Goal: Information Seeking & Learning: Learn about a topic

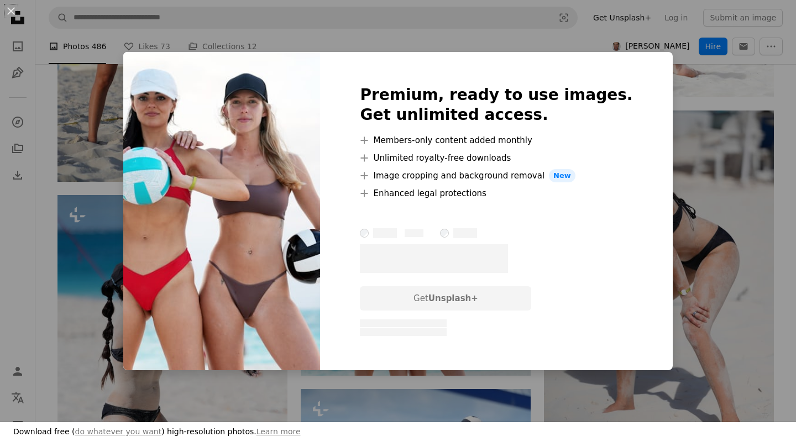
scroll to position [1134, 0]
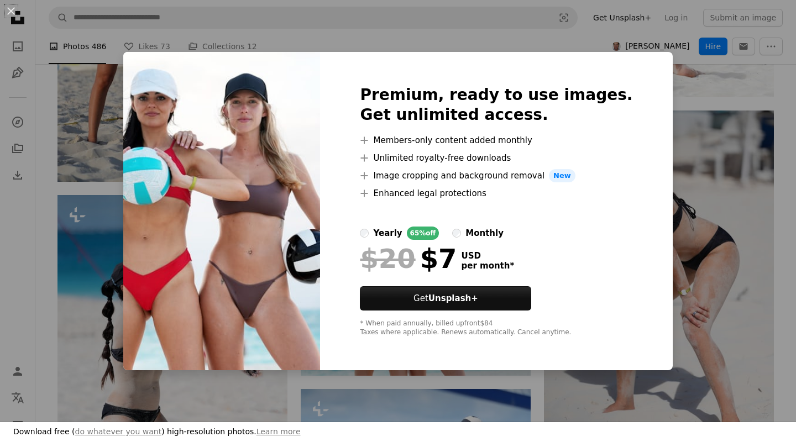
click at [463, 24] on div "An X shape Premium, ready to use images. Get unlimited access. A plus sign Memb…" at bounding box center [398, 221] width 796 height 442
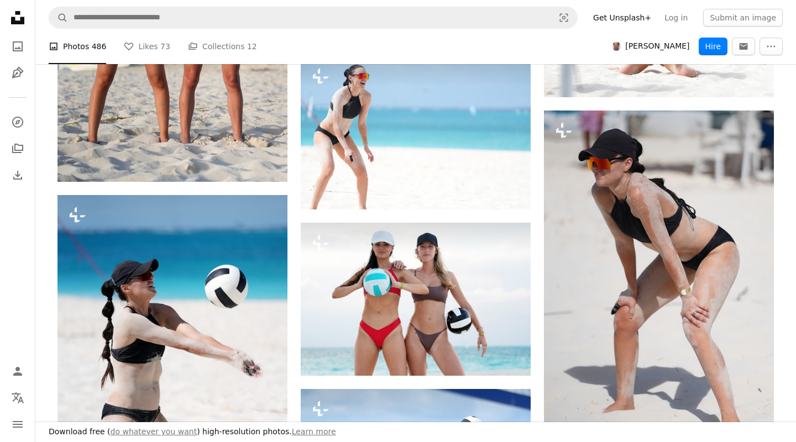
scroll to position [1134, 0]
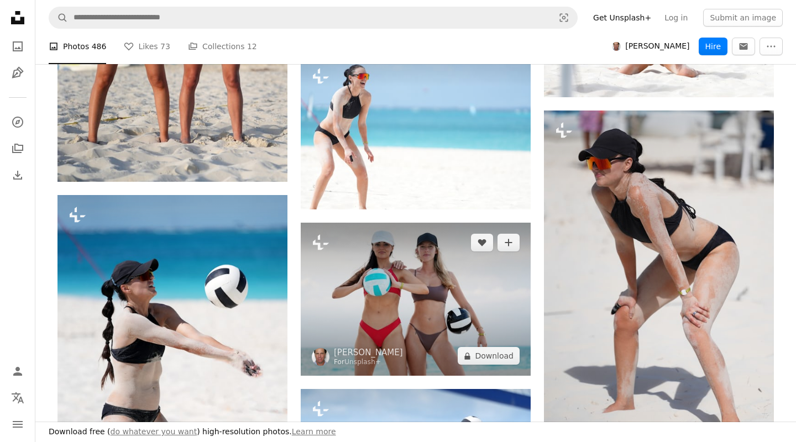
click at [386, 238] on img at bounding box center [416, 299] width 230 height 153
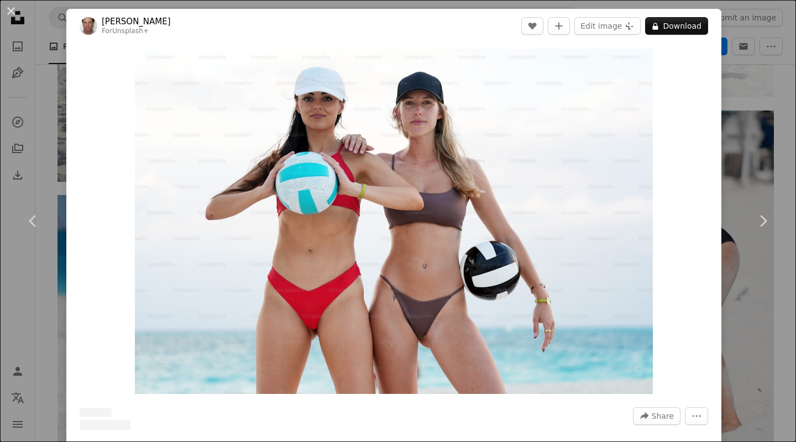
click at [386, 238] on img "Zoom in on this image" at bounding box center [394, 222] width 519 height 346
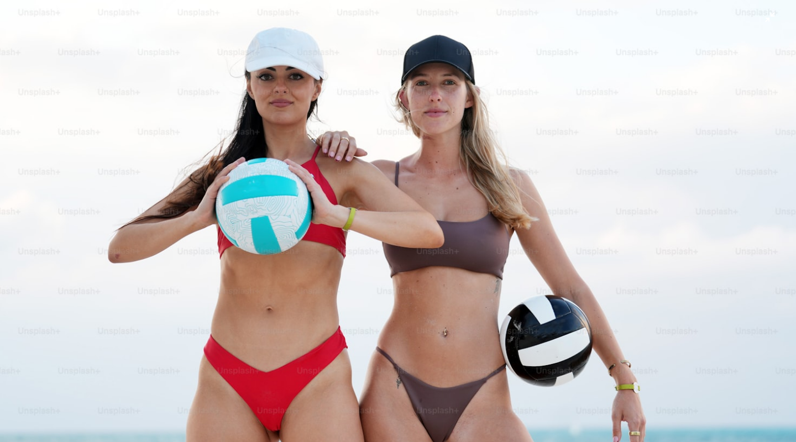
scroll to position [45, 0]
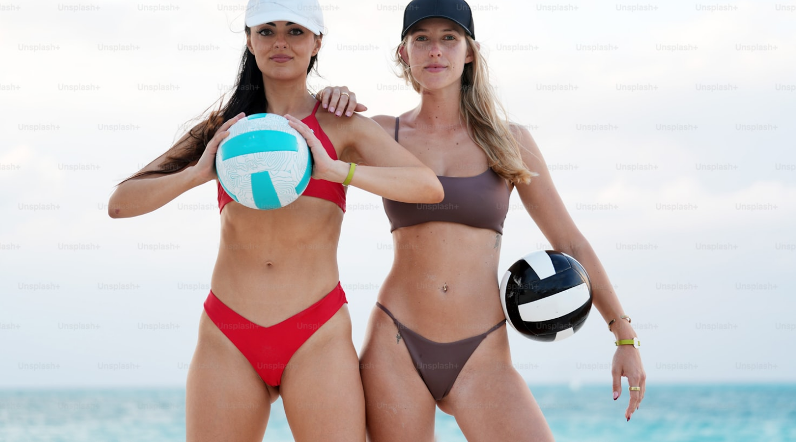
click at [689, 122] on img "Zoom out on this image" at bounding box center [397, 220] width 797 height 531
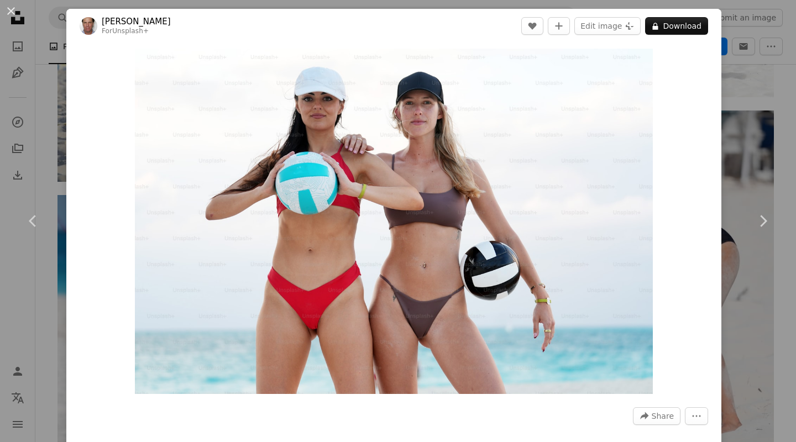
click at [754, 94] on div "An X shape Chevron left Chevron right [PERSON_NAME] For Unsplash+ A heart A plu…" at bounding box center [398, 221] width 796 height 442
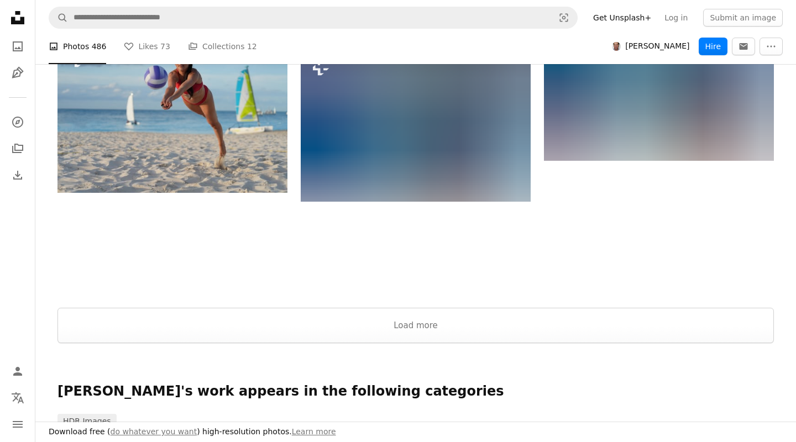
scroll to position [2149, 0]
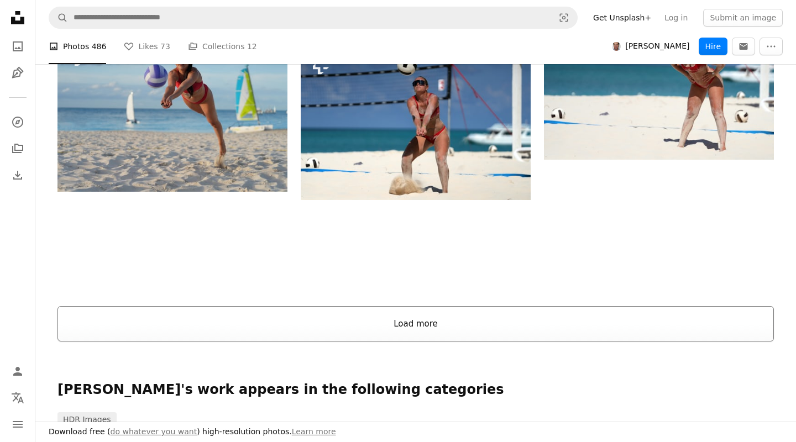
click at [458, 322] on button "Load more" at bounding box center [416, 323] width 717 height 35
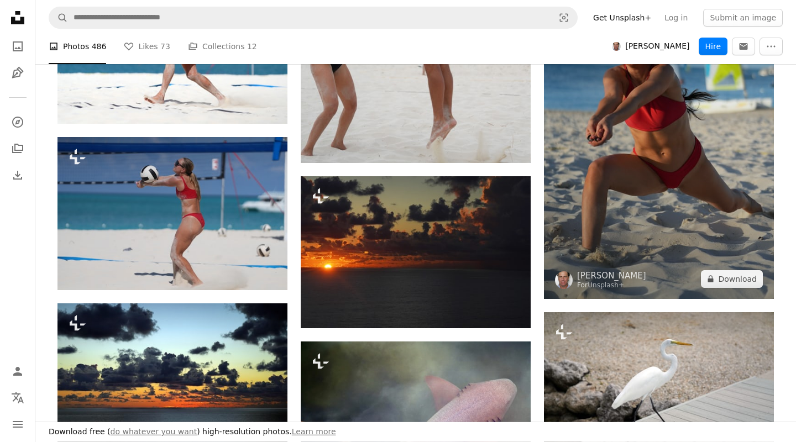
scroll to position [3045, 0]
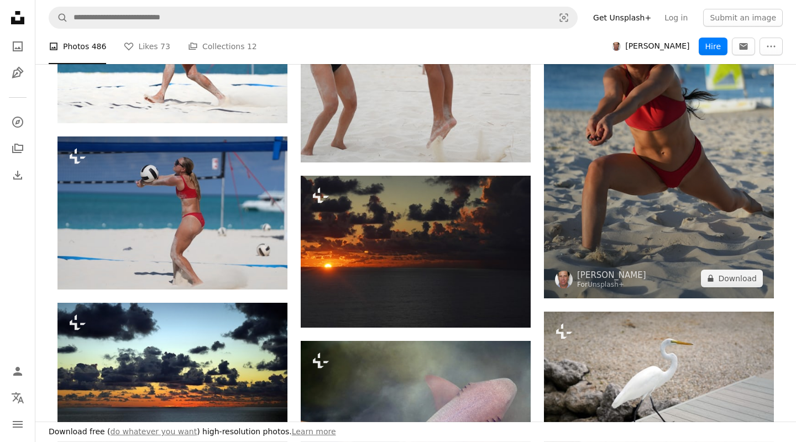
click at [601, 187] on img at bounding box center [659, 121] width 230 height 354
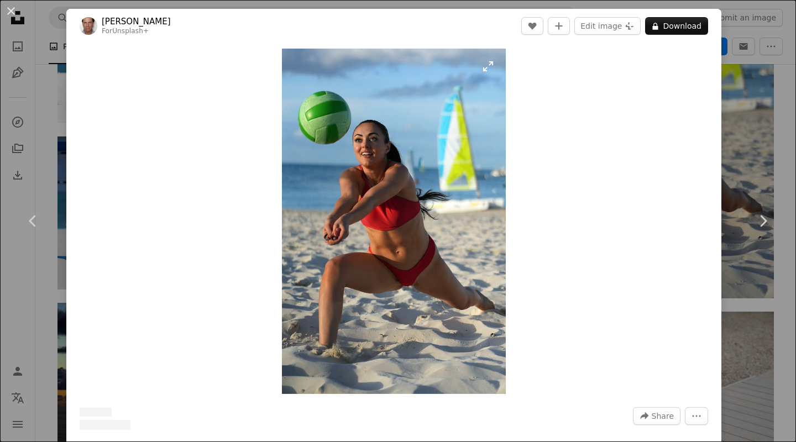
click at [412, 218] on img "Zoom in on this image" at bounding box center [394, 222] width 224 height 346
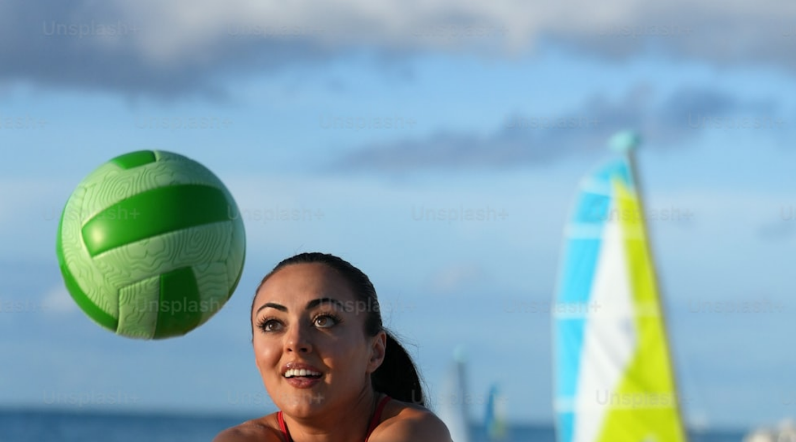
scroll to position [393, 0]
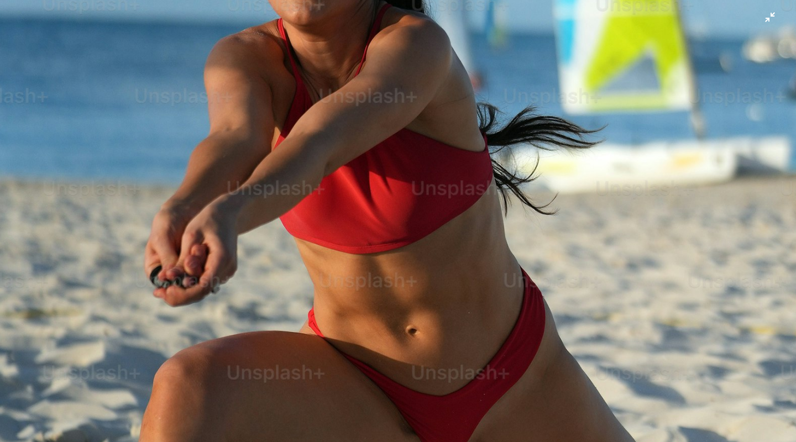
click at [612, 149] on img "Zoom out on this image" at bounding box center [397, 220] width 797 height 1229
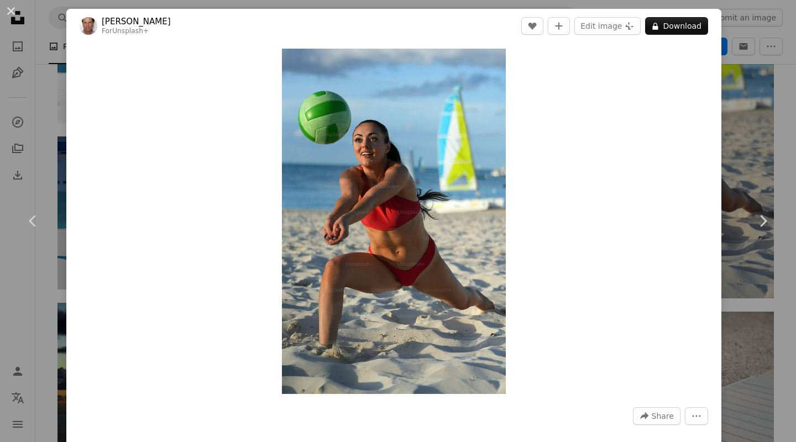
click at [769, 76] on div "An X shape Chevron left Chevron right [PERSON_NAME] For Unsplash+ A heart A plu…" at bounding box center [398, 221] width 796 height 442
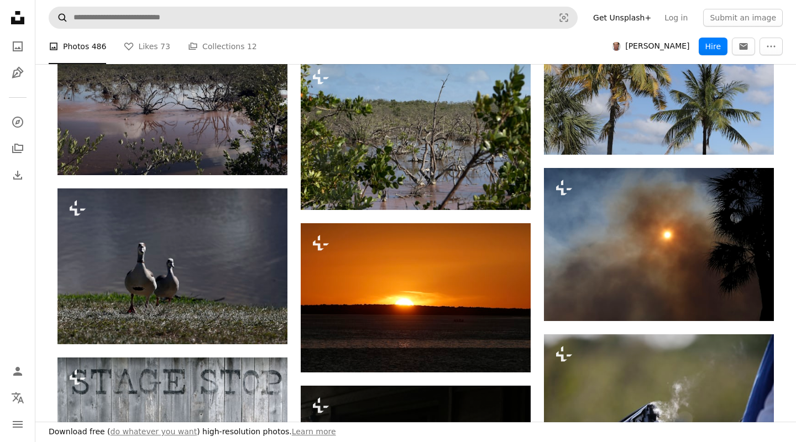
scroll to position [8181, 0]
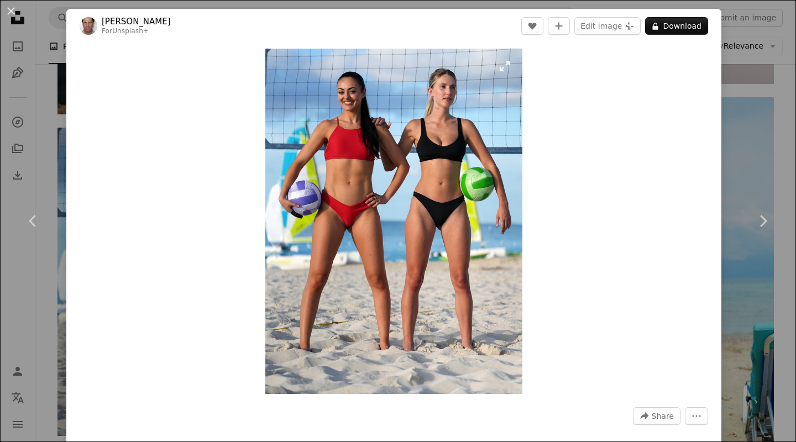
scroll to position [4881, 0]
click at [701, 149] on div "Zoom in" at bounding box center [393, 221] width 655 height 357
click at [742, 144] on div "An X shape Chevron left Chevron right [PERSON_NAME] For Unsplash+ A heart A plu…" at bounding box center [398, 221] width 796 height 442
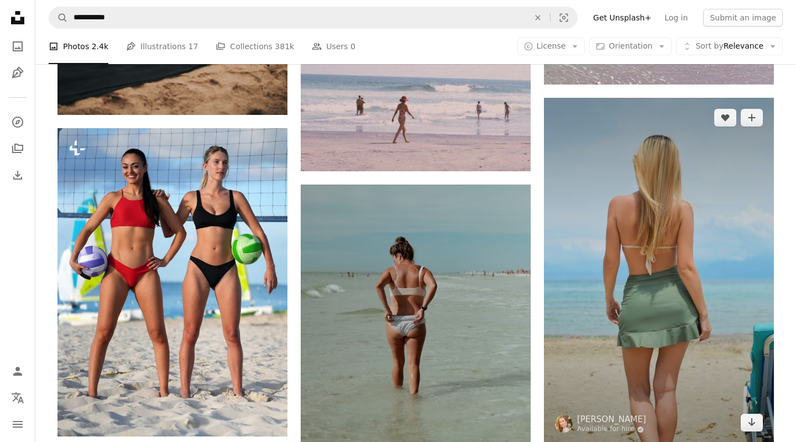
scroll to position [4881, 0]
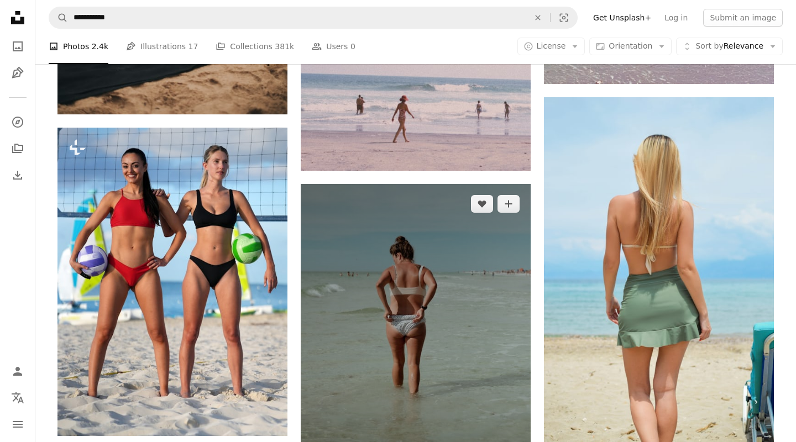
click at [434, 272] on img at bounding box center [416, 356] width 230 height 345
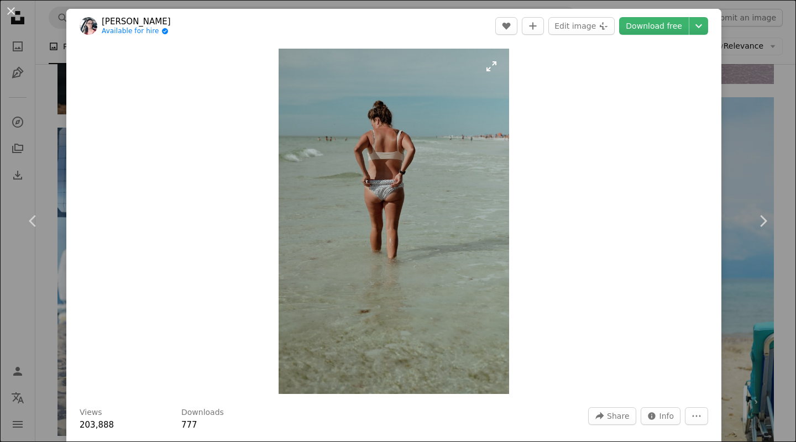
click at [408, 262] on img "Zoom in on this image" at bounding box center [394, 222] width 231 height 346
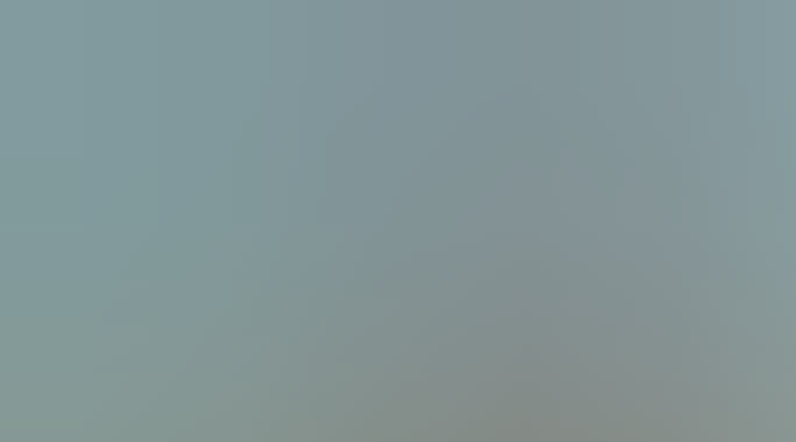
scroll to position [377, 0]
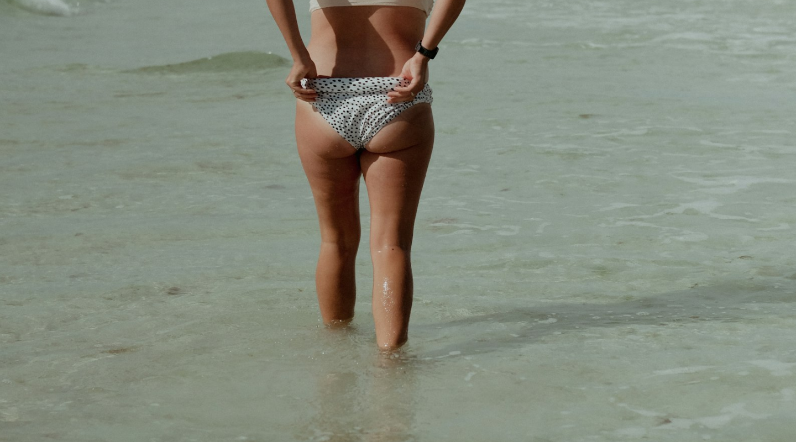
click at [395, 175] on img "Zoom out on this image" at bounding box center [397, 221] width 797 height 1196
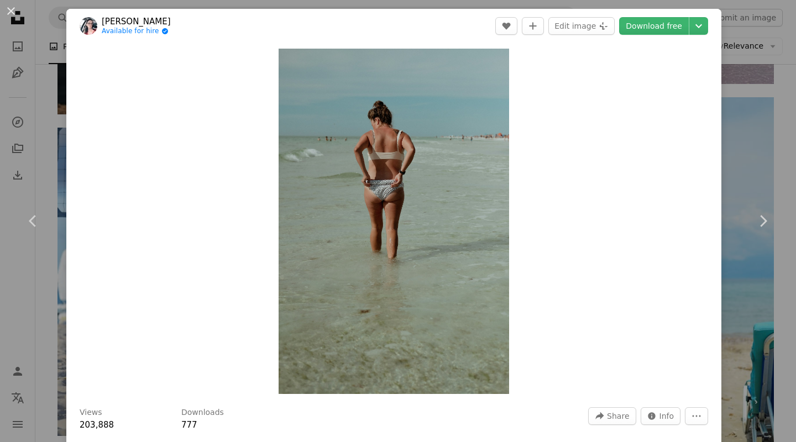
click at [754, 101] on div "An X shape Chevron left Chevron right [PERSON_NAME] Available for hire A checkm…" at bounding box center [398, 221] width 796 height 442
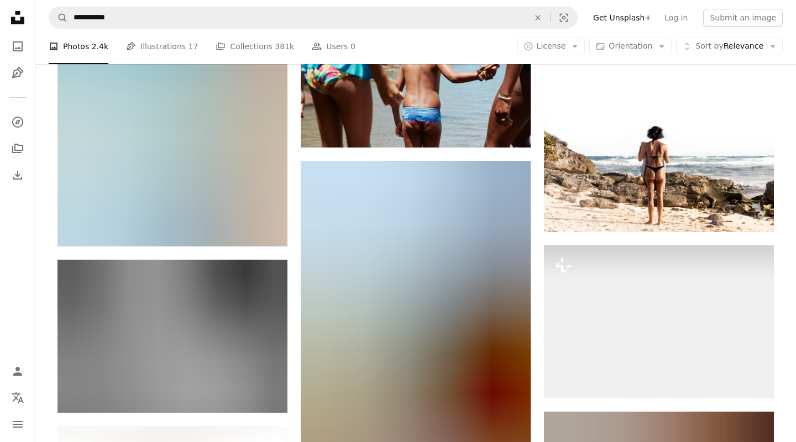
scroll to position [5598, 0]
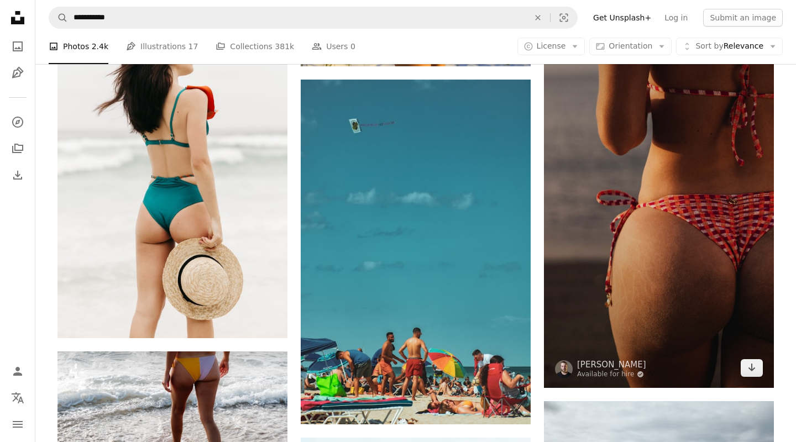
click at [552, 248] on img at bounding box center [659, 183] width 230 height 409
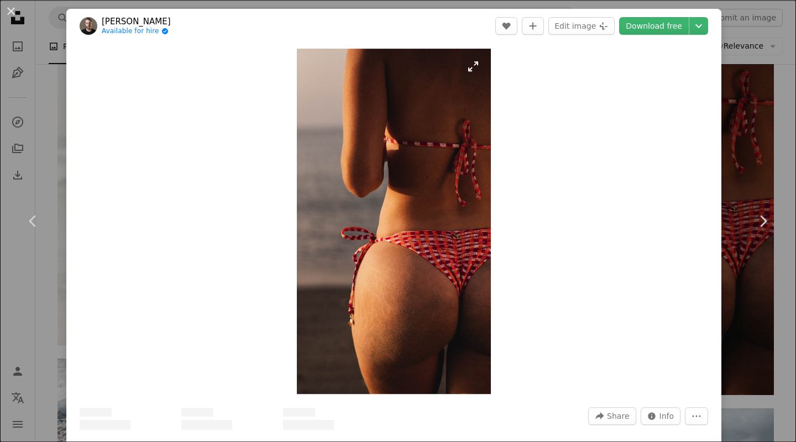
click at [465, 298] on img "Zoom in on this image" at bounding box center [394, 222] width 195 height 346
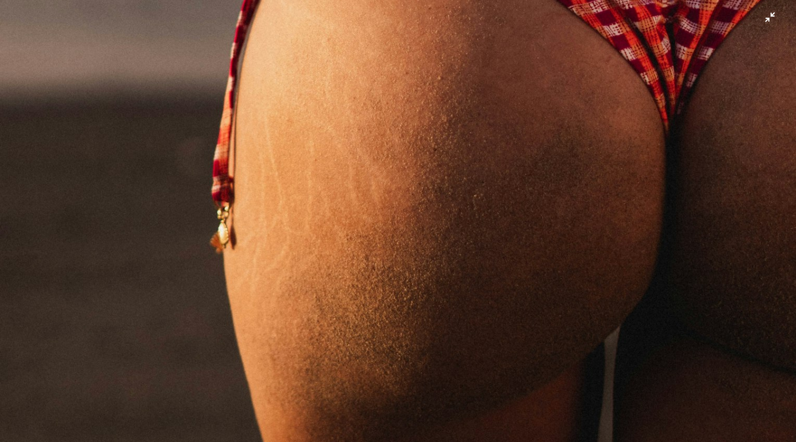
scroll to position [885, 0]
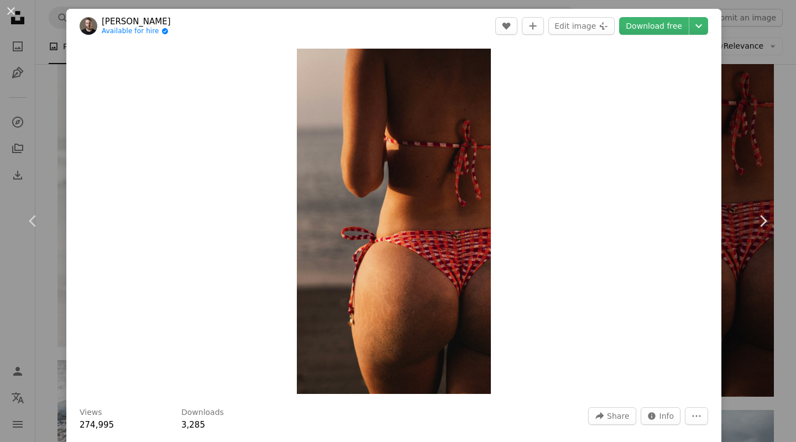
click at [139, 23] on link "[PERSON_NAME]" at bounding box center [136, 21] width 69 height 11
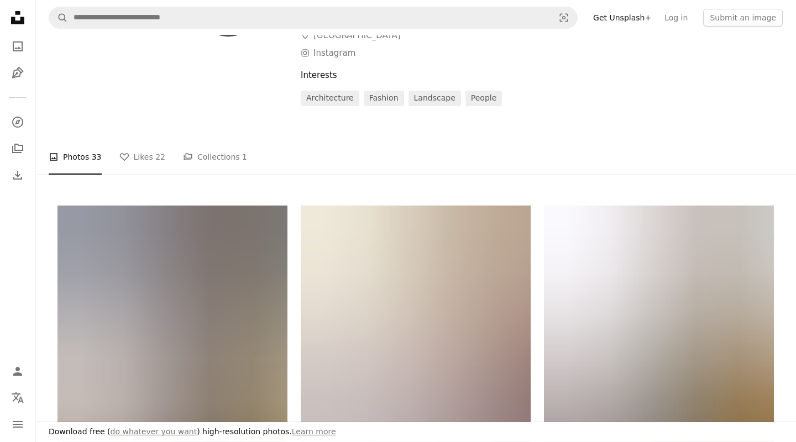
scroll to position [117, 0]
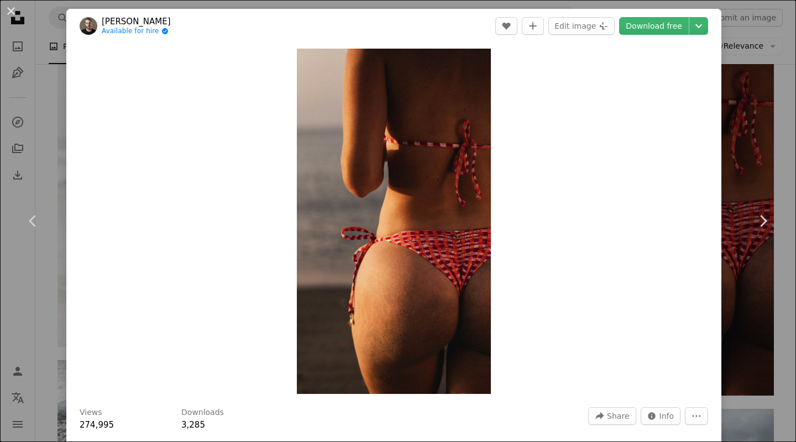
click at [733, 129] on div "An X shape Chevron left Chevron right [PERSON_NAME] Available for hire A checkm…" at bounding box center [398, 221] width 796 height 442
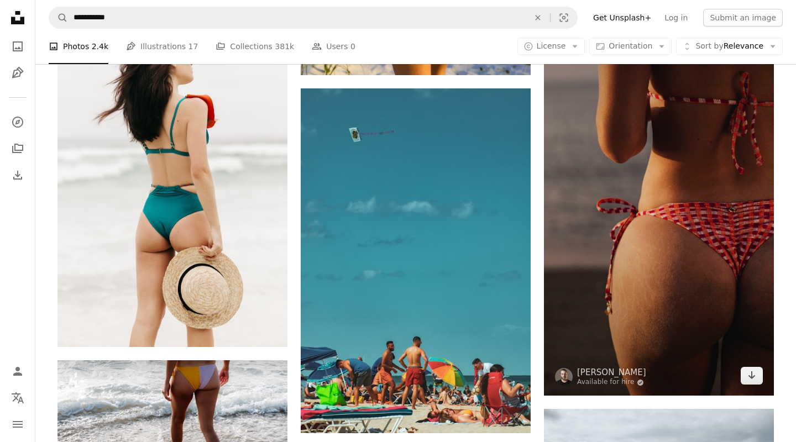
scroll to position [6025, 0]
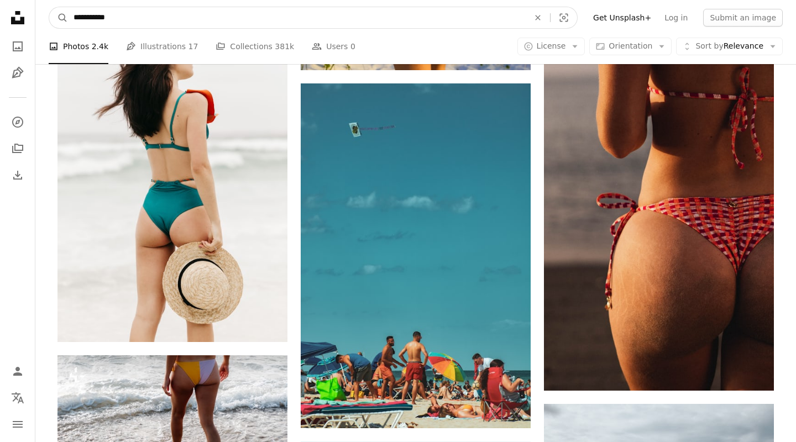
click at [130, 18] on input "**********" at bounding box center [297, 17] width 458 height 21
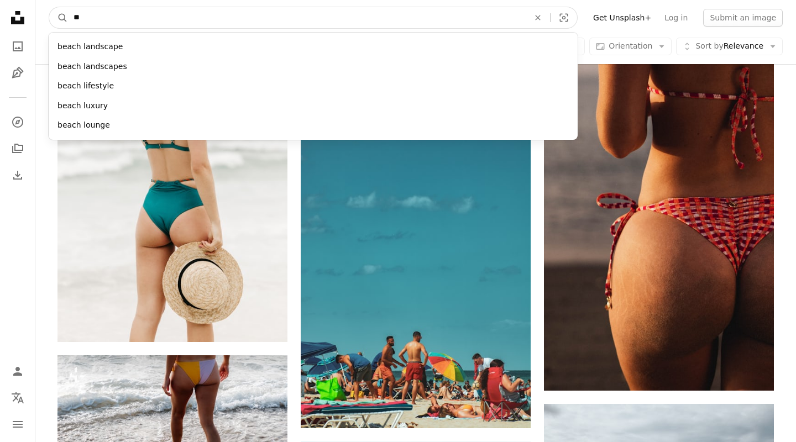
type input "*"
type input "**********"
click button "A magnifying glass" at bounding box center [58, 17] width 19 height 21
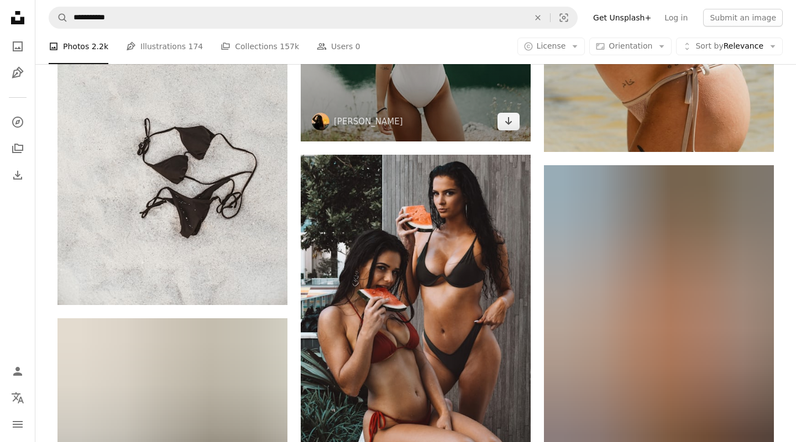
scroll to position [656, 0]
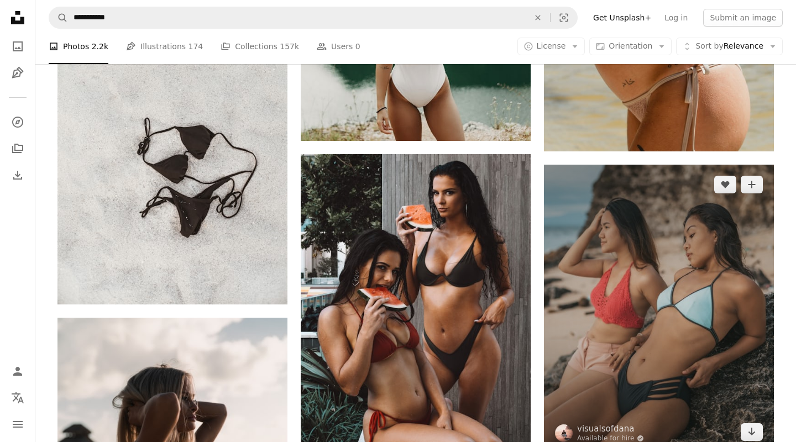
click at [668, 290] on img at bounding box center [659, 309] width 230 height 288
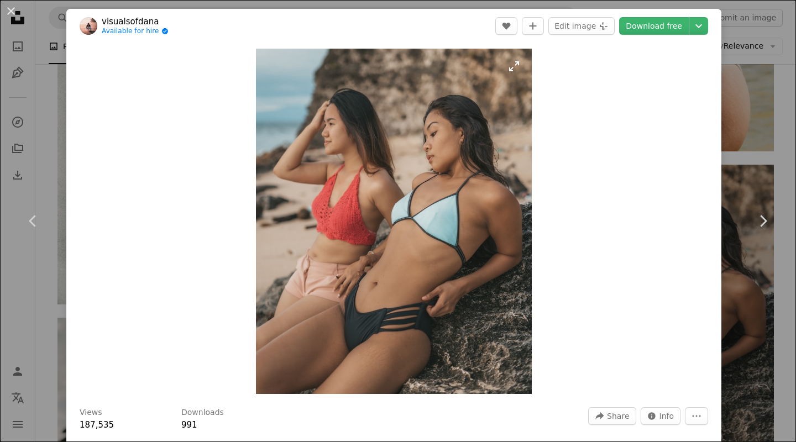
click at [426, 270] on img "Zoom in on this image" at bounding box center [394, 222] width 277 height 346
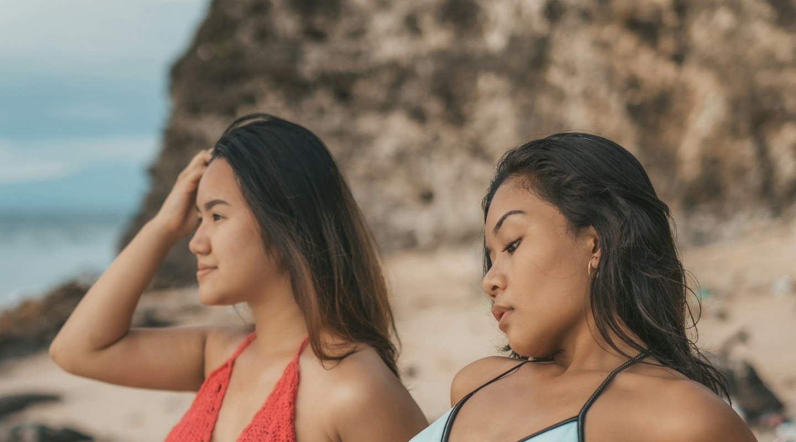
scroll to position [277, 0]
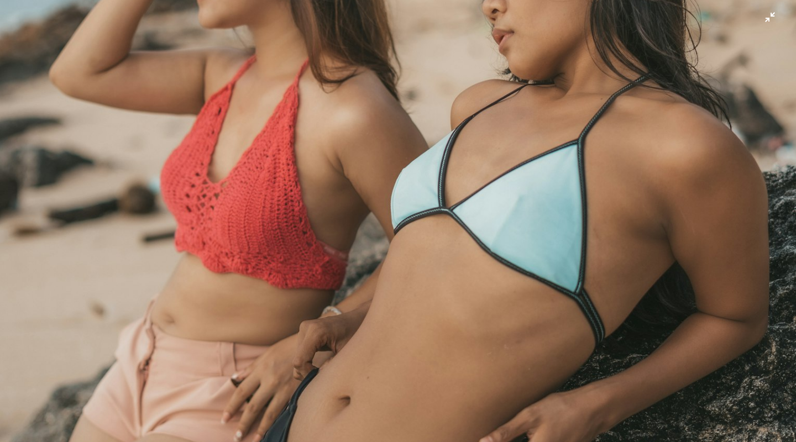
click at [315, 297] on img "Zoom out on this image" at bounding box center [397, 220] width 797 height 997
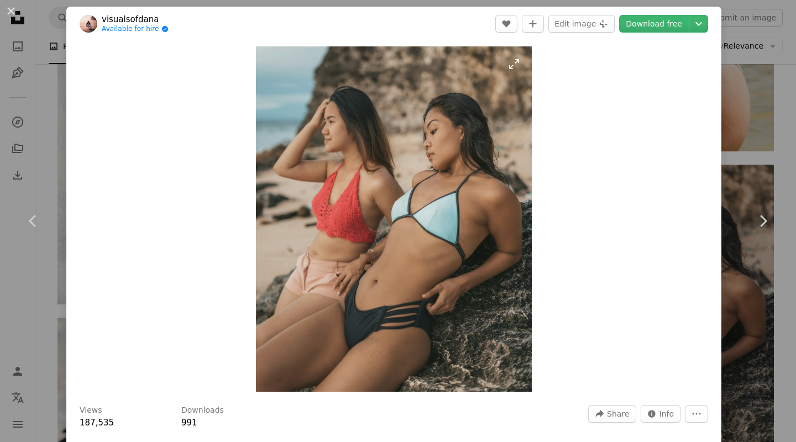
click at [319, 305] on img "Zoom in on this image" at bounding box center [394, 219] width 277 height 346
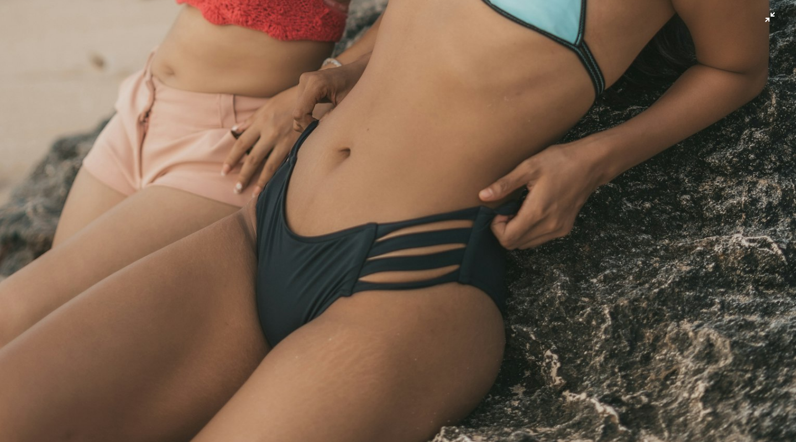
scroll to position [554, 0]
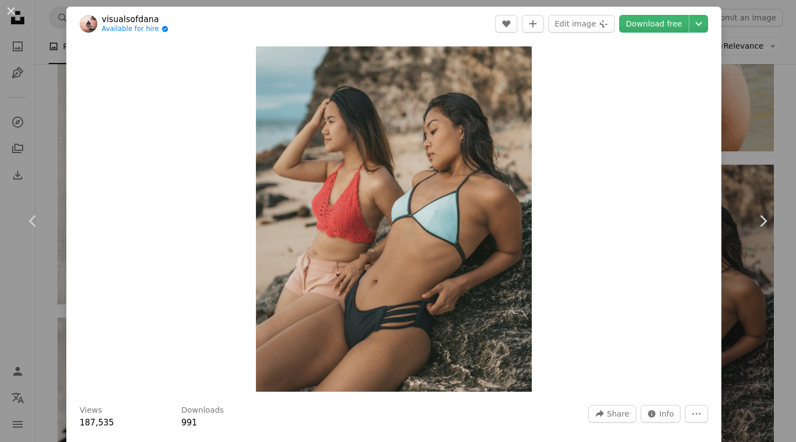
scroll to position [3, 0]
click at [781, 90] on div "An X shape Chevron left Chevron right visualsofdana Available for hire A checkm…" at bounding box center [398, 221] width 796 height 442
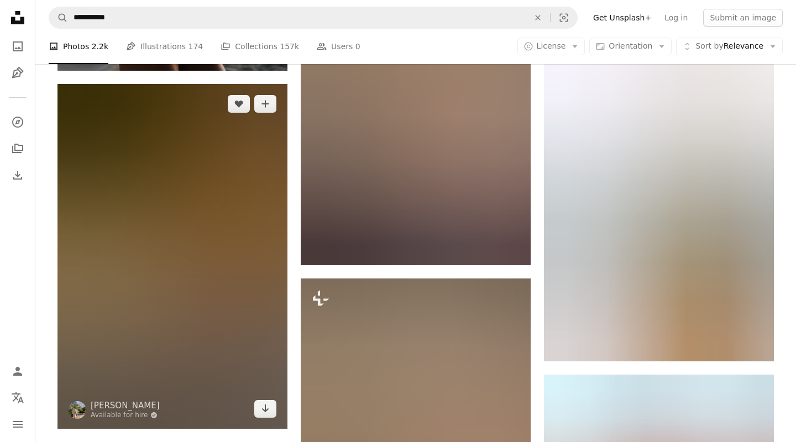
scroll to position [1253, 0]
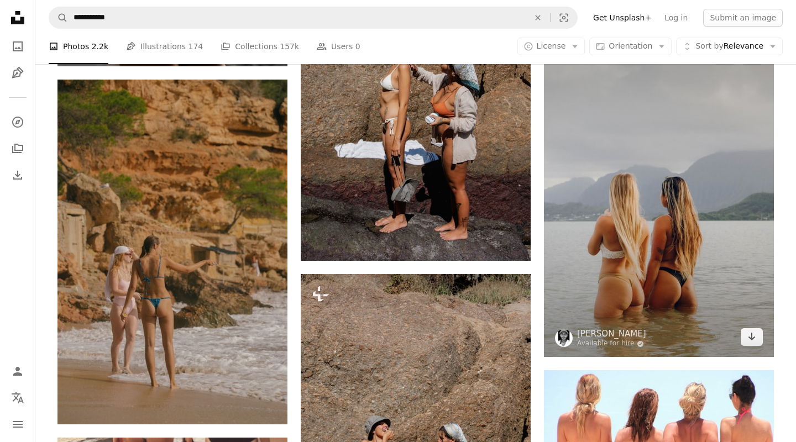
click at [617, 248] on img at bounding box center [659, 196] width 230 height 322
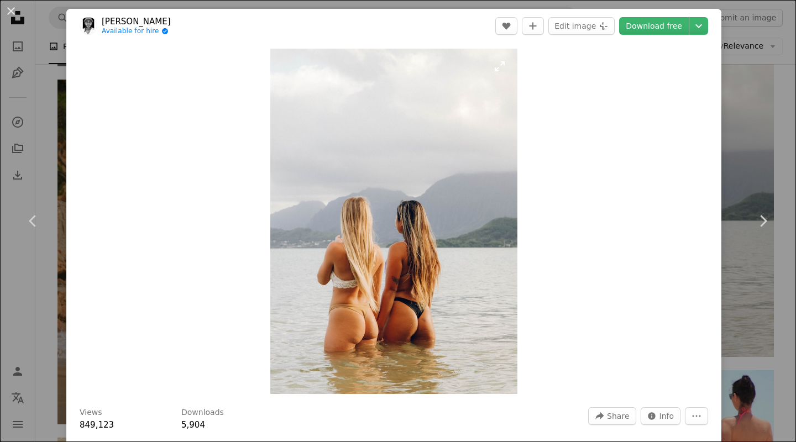
click at [462, 220] on img "Zoom in on this image" at bounding box center [393, 222] width 247 height 346
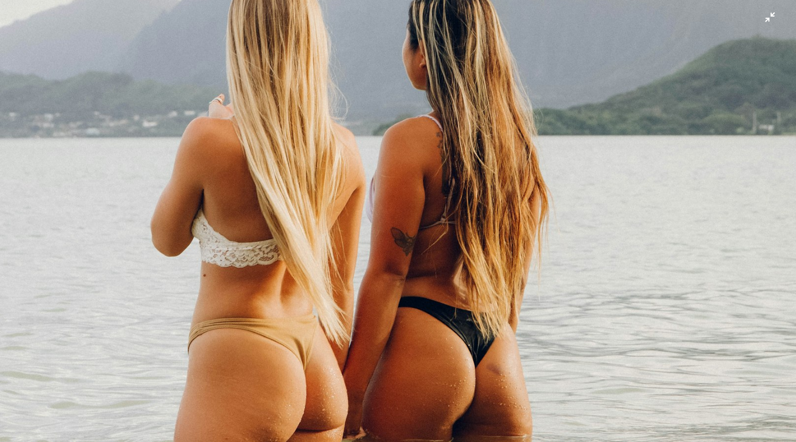
scroll to position [673, 0]
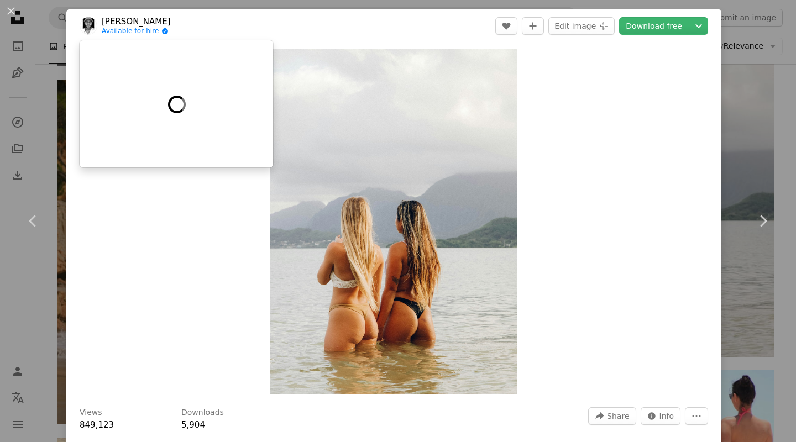
click at [124, 21] on link "[PERSON_NAME]" at bounding box center [136, 21] width 69 height 11
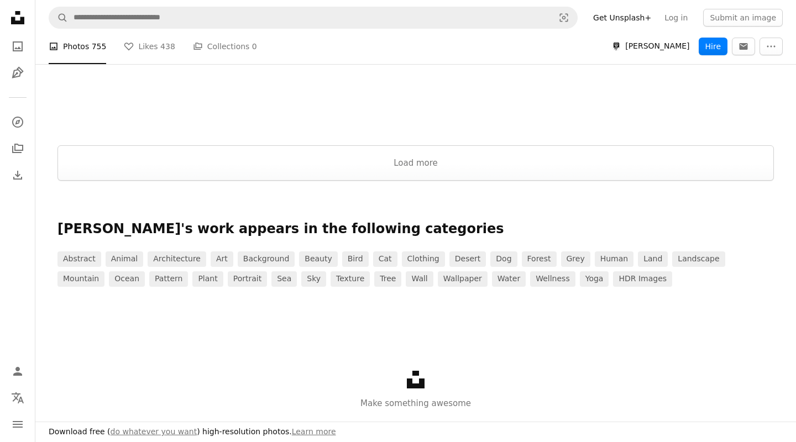
scroll to position [2627, 0]
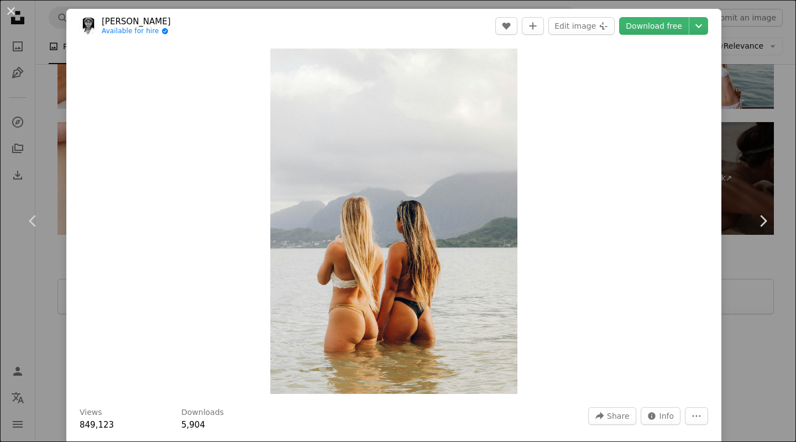
scroll to position [1253, 0]
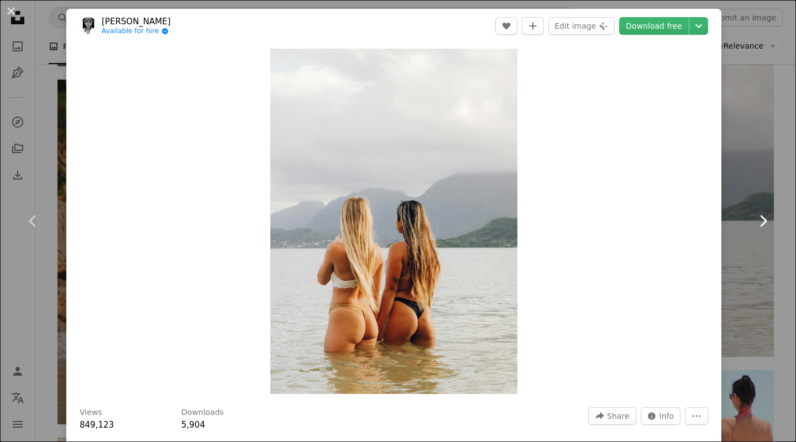
click at [794, 249] on link "Chevron right" at bounding box center [763, 221] width 66 height 106
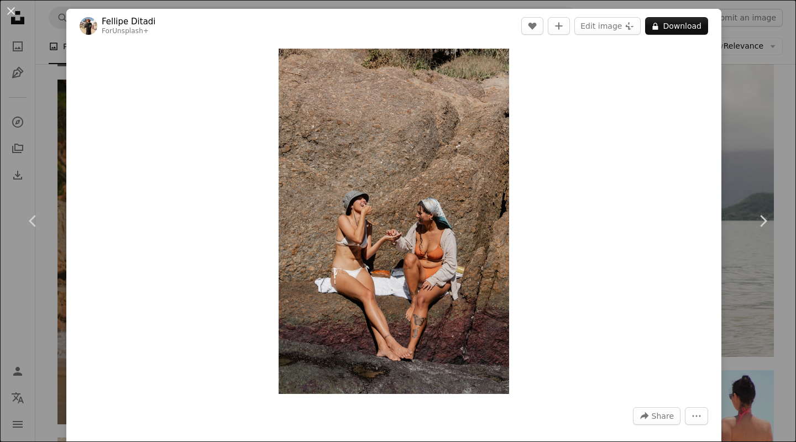
click at [751, 285] on div "An X shape Chevron left Chevron right [PERSON_NAME] For Unsplash+ A heart A plu…" at bounding box center [398, 221] width 796 height 442
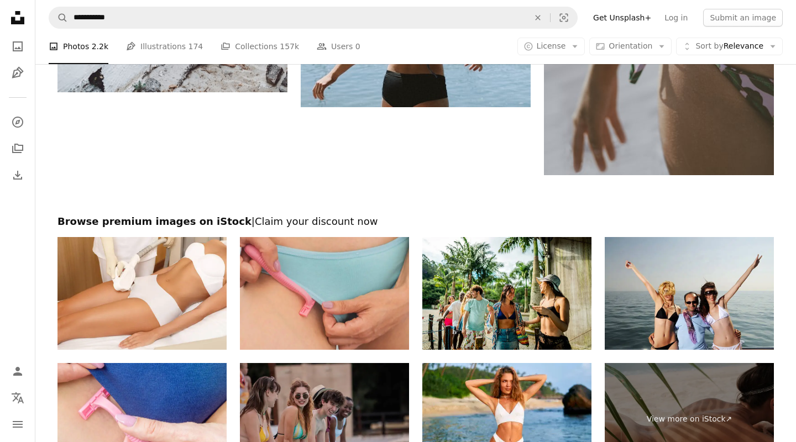
scroll to position [2089, 0]
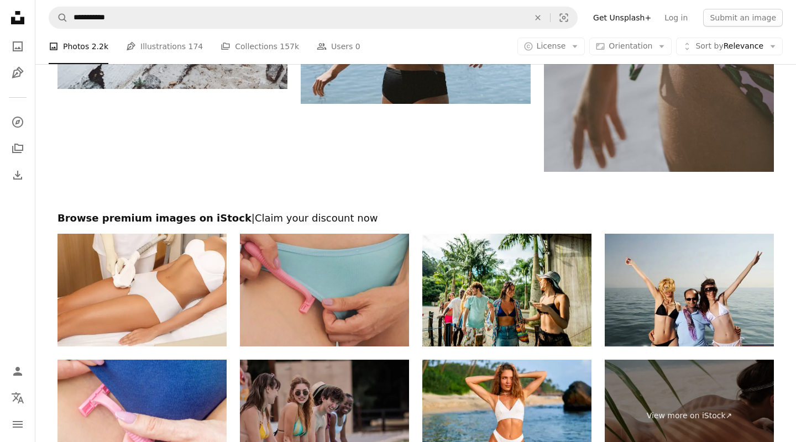
click at [294, 281] on img at bounding box center [324, 290] width 169 height 113
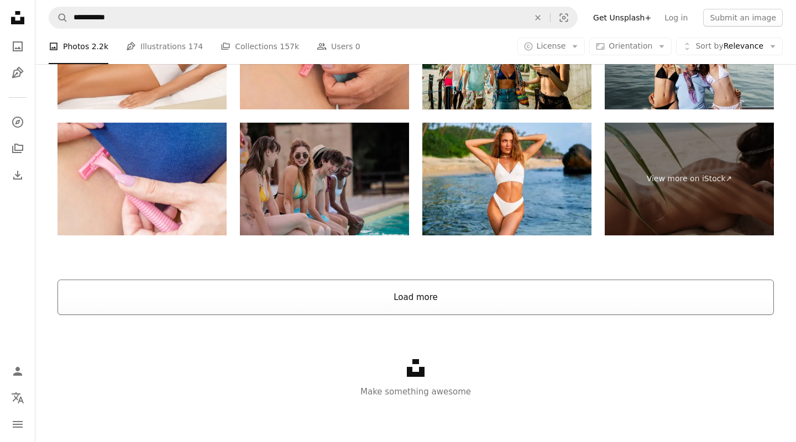
click at [411, 289] on button "Load more" at bounding box center [416, 297] width 717 height 35
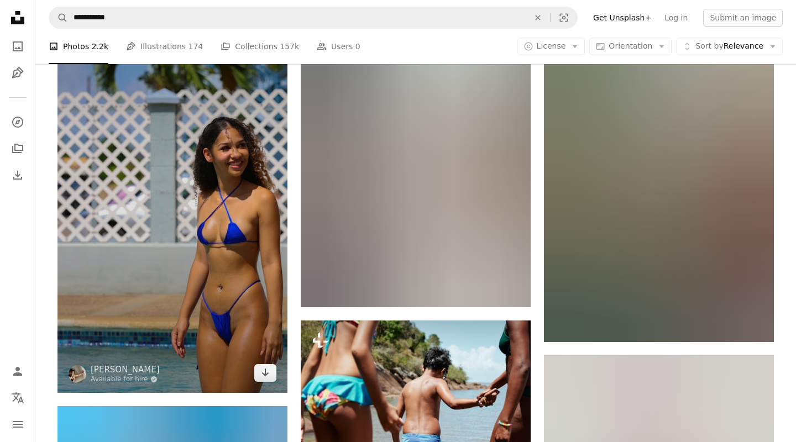
scroll to position [3853, 0]
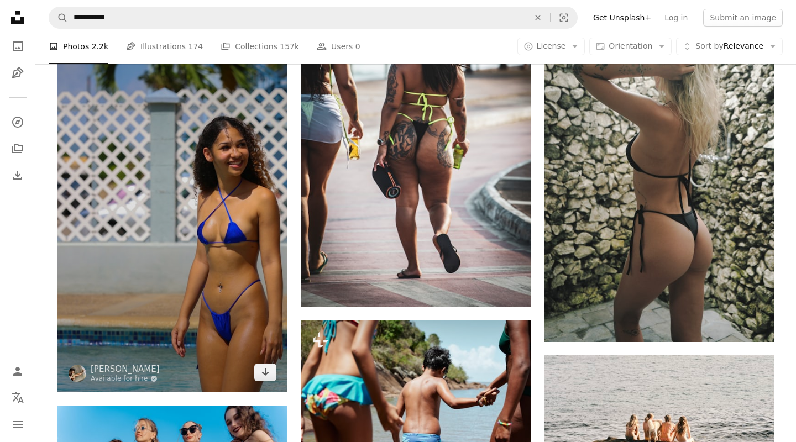
click at [207, 287] on img at bounding box center [173, 187] width 230 height 409
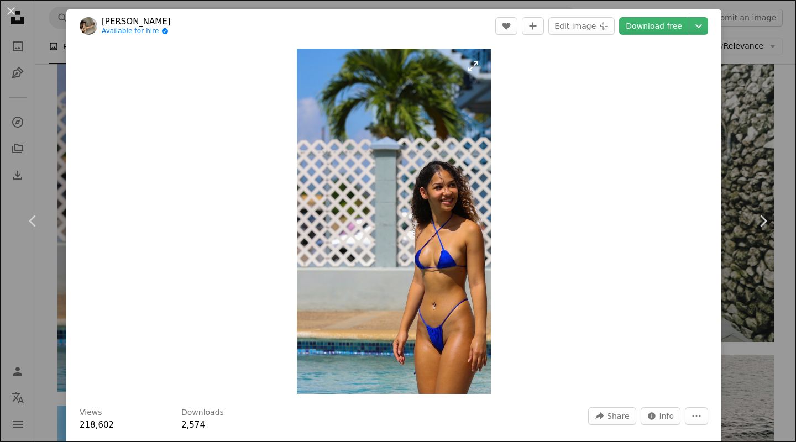
click at [429, 322] on img "Zoom in on this image" at bounding box center [394, 222] width 194 height 346
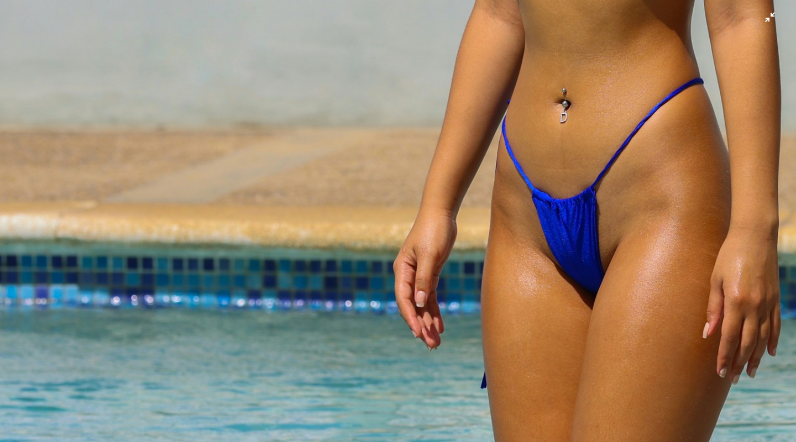
scroll to position [952, 0]
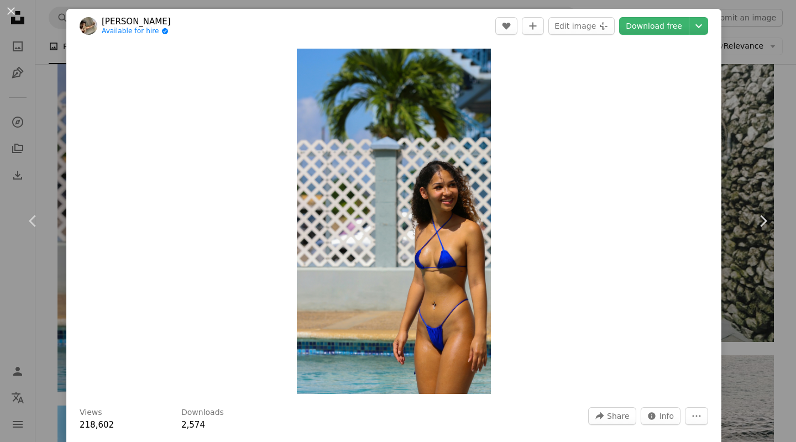
click at [722, 254] on div "Zoom in" at bounding box center [393, 221] width 655 height 357
click at [737, 256] on link "Chevron right" at bounding box center [763, 221] width 66 height 106
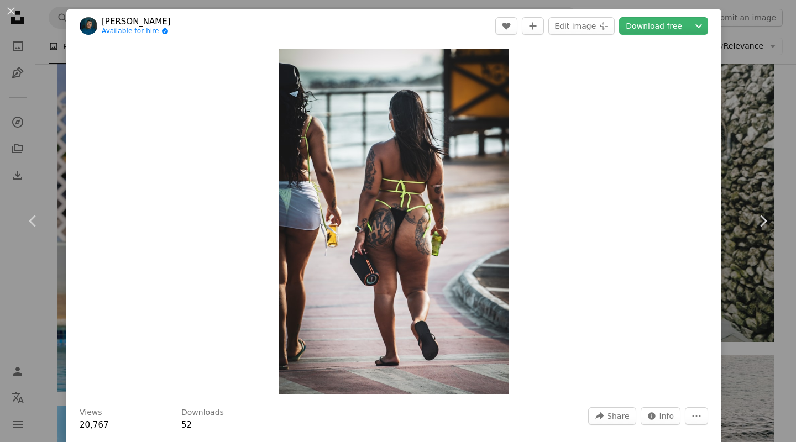
click at [773, 363] on div "An X shape Chevron left Chevron right [PERSON_NAME] Available for hire A checkm…" at bounding box center [398, 221] width 796 height 442
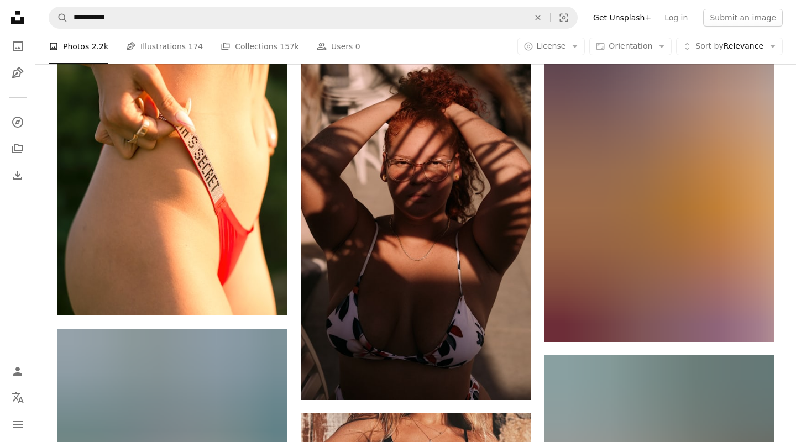
scroll to position [4629, 0]
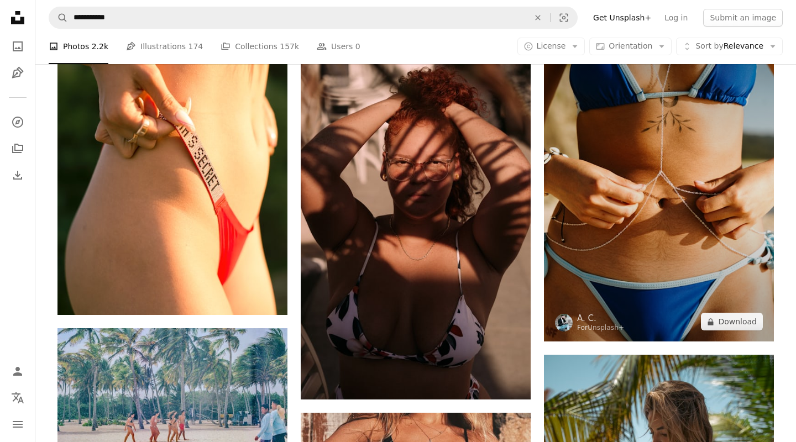
click at [636, 265] on img at bounding box center [659, 187] width 230 height 309
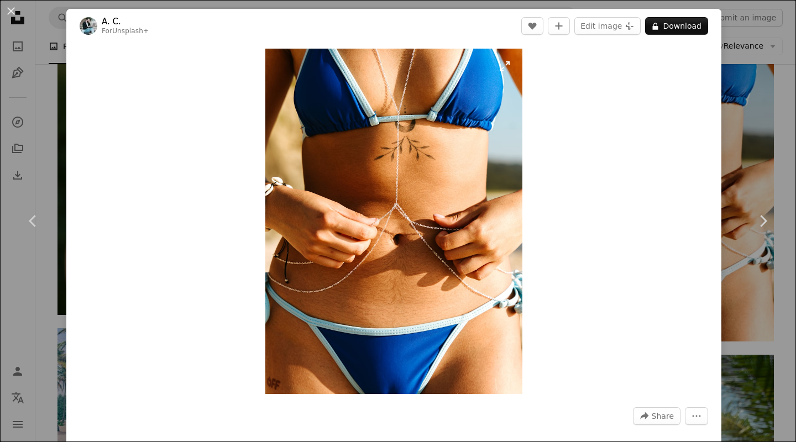
click at [435, 295] on img "Zoom in on this image" at bounding box center [393, 222] width 257 height 346
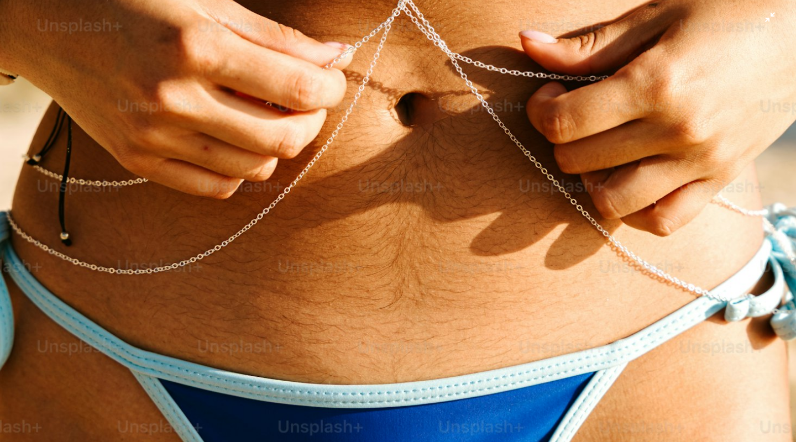
scroll to position [628, 0]
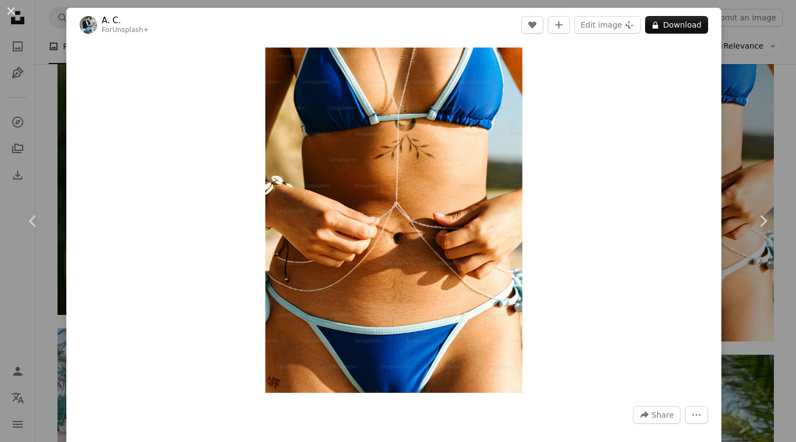
scroll to position [2, 0]
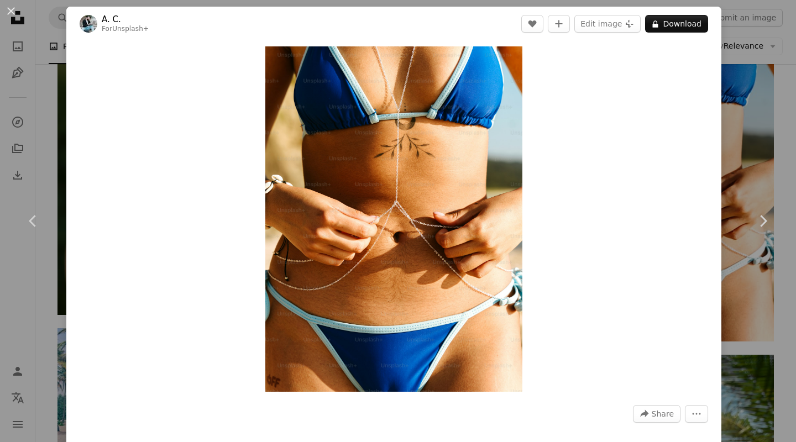
click at [754, 318] on div "An X shape Chevron left Chevron right A. C. For Unsplash+ A heart A plus sign E…" at bounding box center [398, 221] width 796 height 442
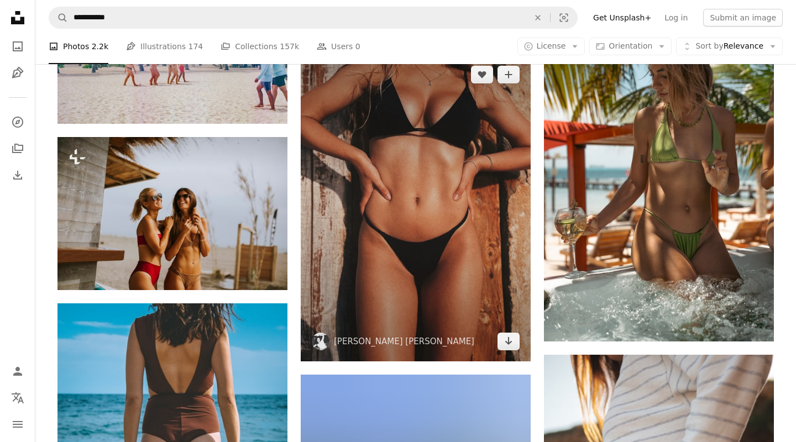
scroll to position [4988, 0]
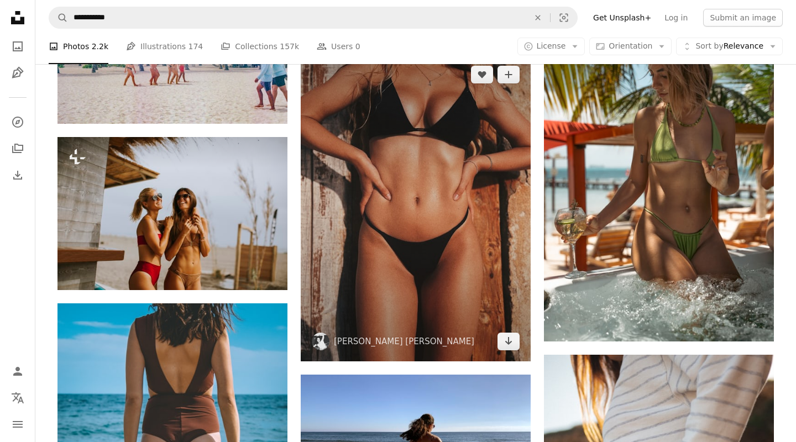
click at [432, 253] on img at bounding box center [416, 208] width 230 height 307
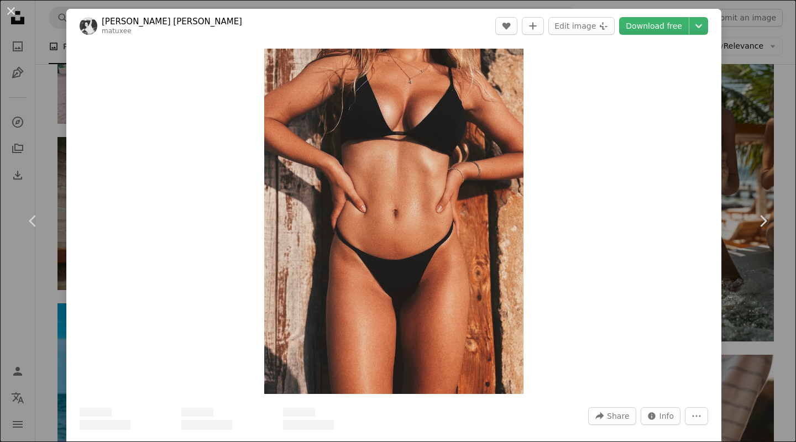
click at [402, 311] on img "Zoom in on this image" at bounding box center [393, 222] width 259 height 346
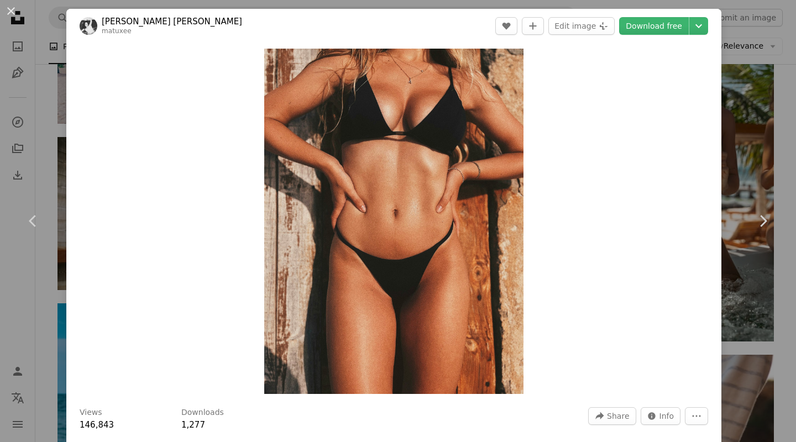
click at [668, 298] on div "Zoom in" at bounding box center [393, 221] width 655 height 357
click at [765, 305] on div "An X shape Chevron left Chevron right Matas Katinas matuxee A heart A plus sign…" at bounding box center [398, 221] width 796 height 442
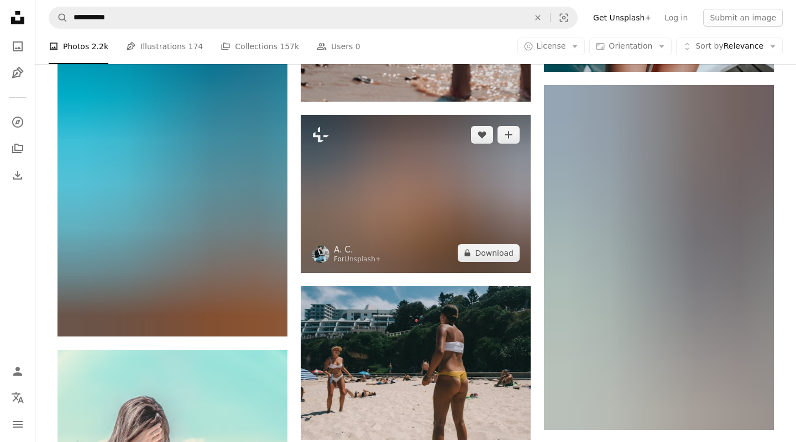
scroll to position [6719, 0]
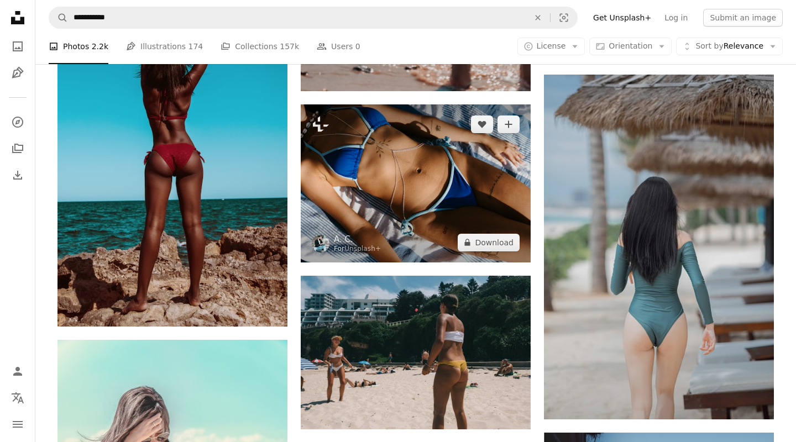
click at [403, 173] on img at bounding box center [416, 184] width 230 height 158
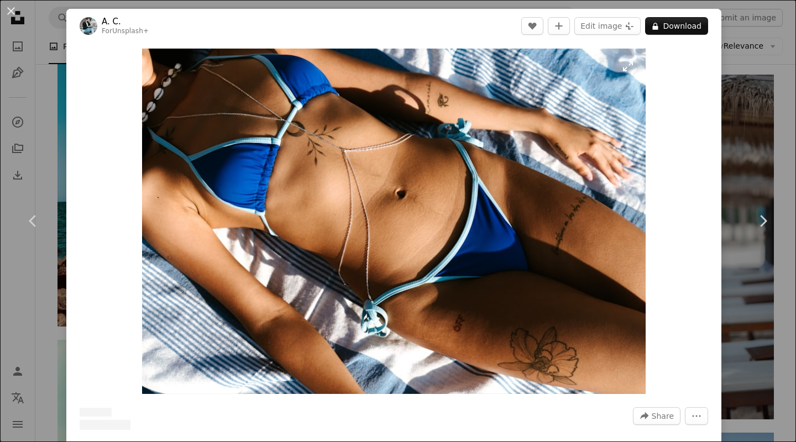
click at [406, 270] on img "Zoom in on this image" at bounding box center [393, 222] width 503 height 346
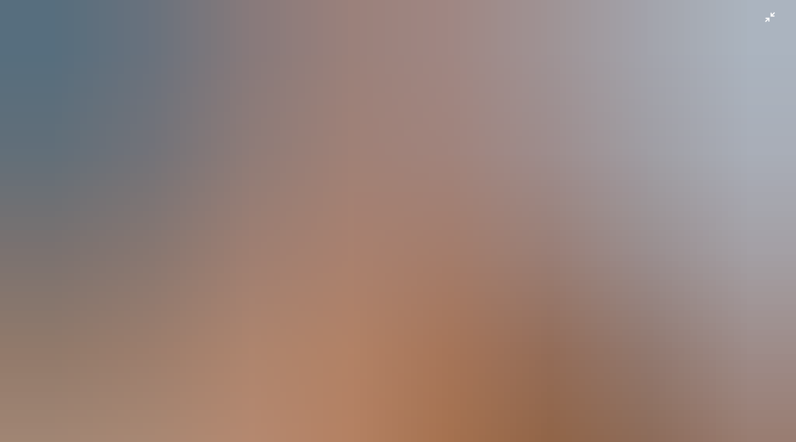
click at [438, 263] on img "Zoom out on this image" at bounding box center [397, 273] width 797 height 548
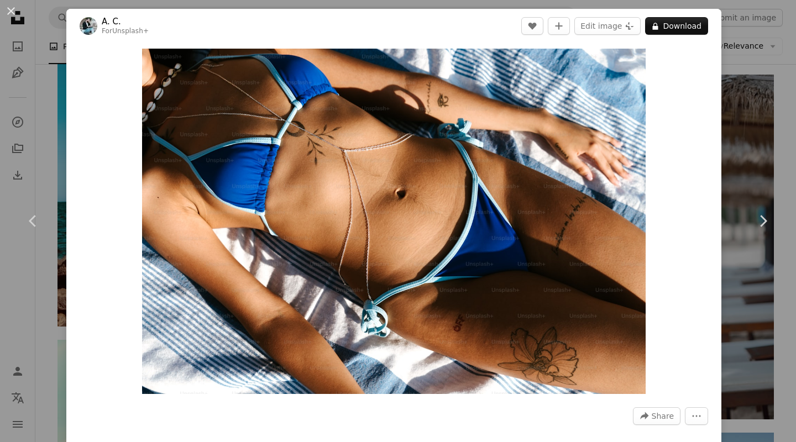
click at [758, 164] on div "An X shape Chevron left Chevron right A. C. For Unsplash+ A heart A plus sign E…" at bounding box center [398, 221] width 796 height 442
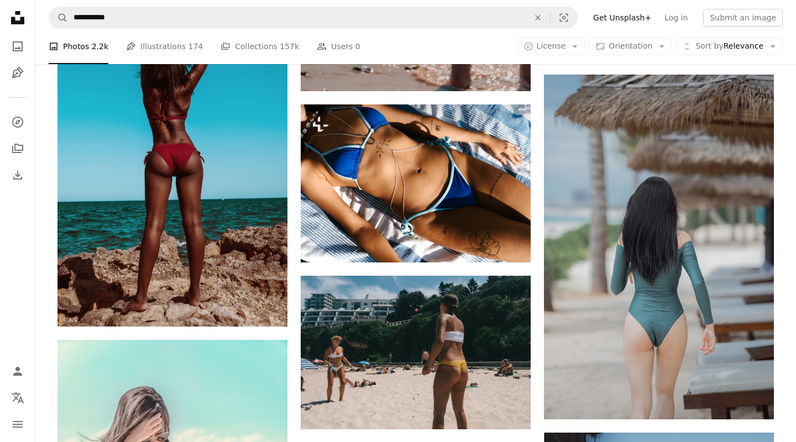
scroll to position [6719, 0]
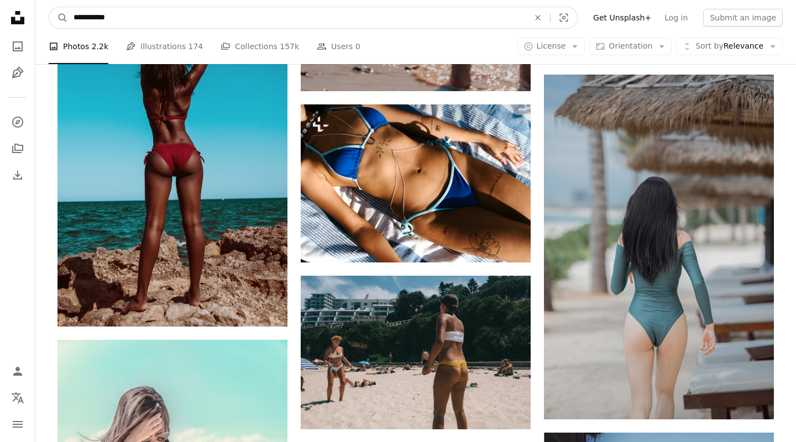
click at [102, 17] on input "**********" at bounding box center [297, 17] width 458 height 21
type input "**********"
click at [49, 7] on button "A magnifying glass" at bounding box center [58, 17] width 19 height 21
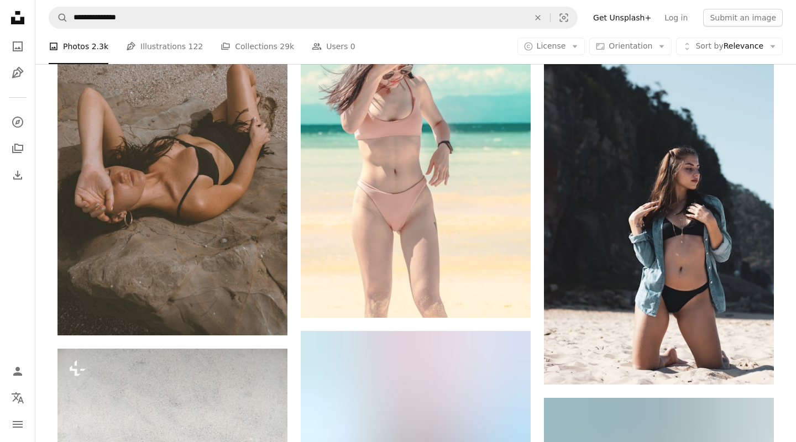
scroll to position [1613, 0]
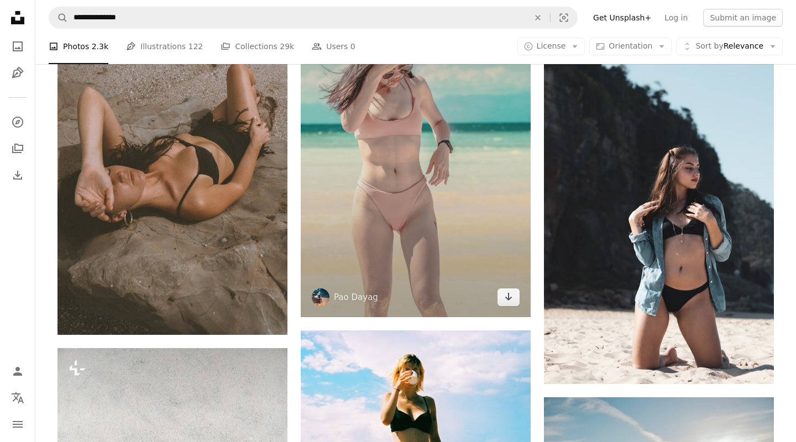
click at [399, 216] on img at bounding box center [416, 144] width 230 height 345
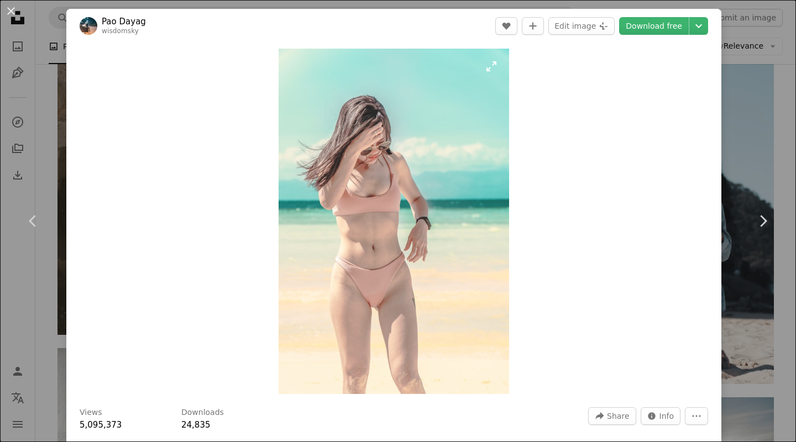
click at [382, 263] on img "Zoom in on this image" at bounding box center [394, 222] width 231 height 346
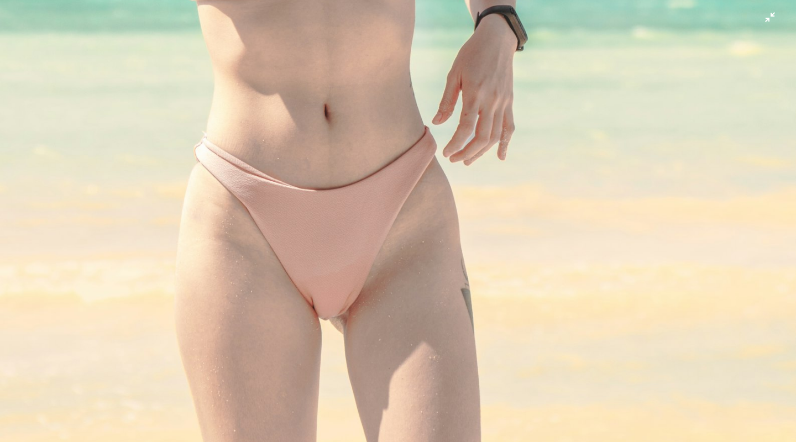
scroll to position [576, 0]
click at [382, 299] on img "Zoom out on this image" at bounding box center [397, 21] width 797 height 1196
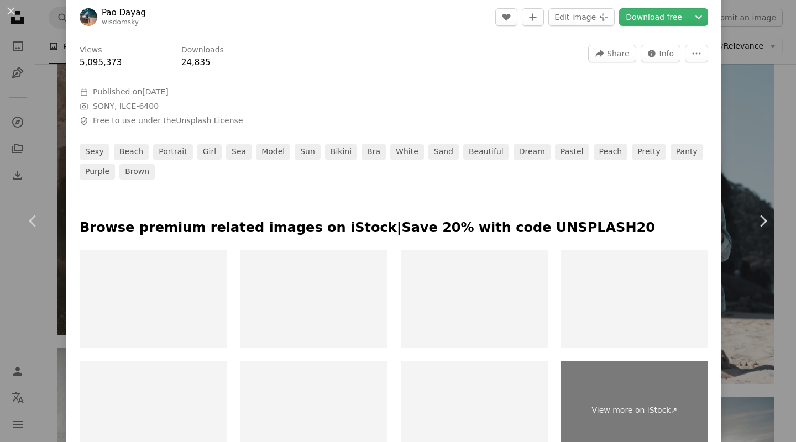
scroll to position [420, 0]
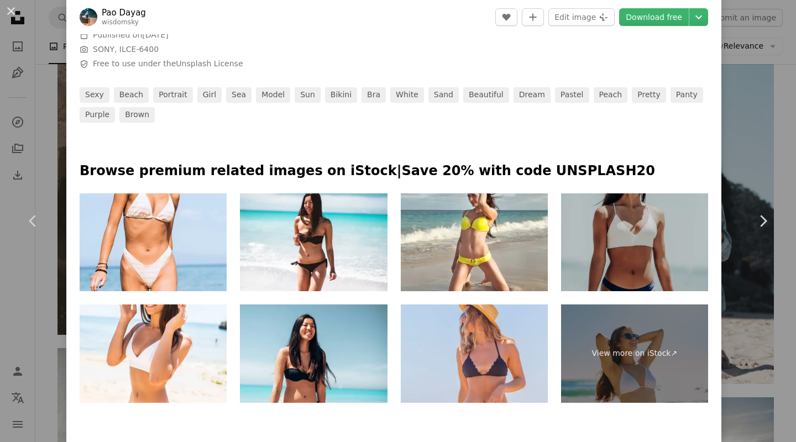
click at [771, 99] on div "An X shape Chevron left Chevron right [PERSON_NAME] wisdomsky A heart A plus si…" at bounding box center [398, 221] width 796 height 442
